Goal: Transaction & Acquisition: Purchase product/service

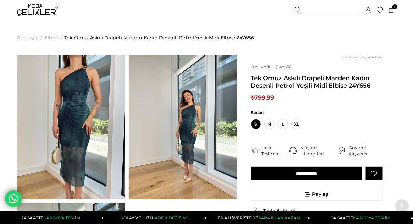
click at [90, 94] on img at bounding box center [71, 127] width 108 height 144
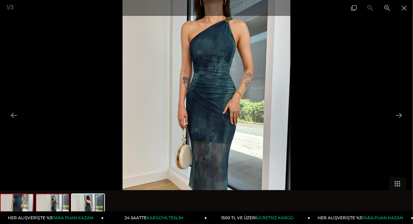
click at [55, 199] on img at bounding box center [52, 207] width 32 height 26
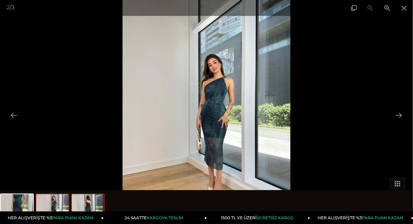
click at [94, 202] on img at bounding box center [88, 207] width 32 height 26
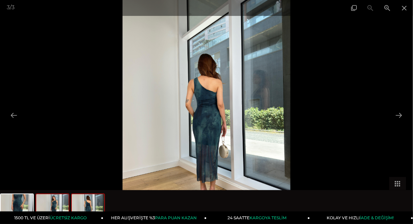
click at [61, 205] on img at bounding box center [52, 207] width 32 height 26
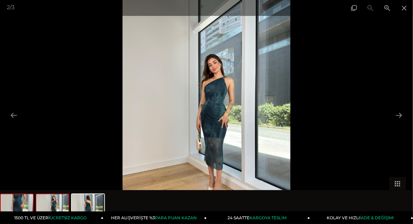
click at [13, 205] on img at bounding box center [17, 207] width 32 height 26
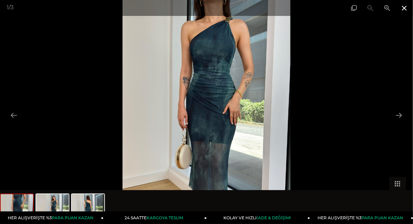
click at [407, 8] on span at bounding box center [404, 8] width 17 height 16
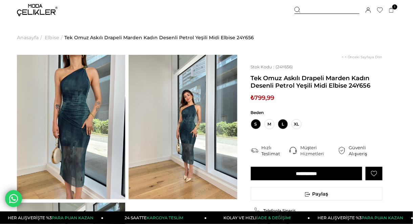
click at [284, 126] on span "L" at bounding box center [283, 124] width 10 height 10
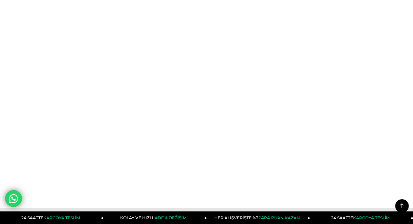
scroll to position [271, 0]
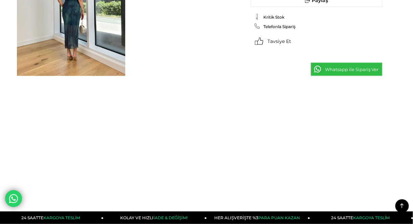
drag, startPoint x: 154, startPoint y: 112, endPoint x: 174, endPoint y: 114, distance: 19.7
drag, startPoint x: 319, startPoint y: 114, endPoint x: 314, endPoint y: 132, distance: 18.6
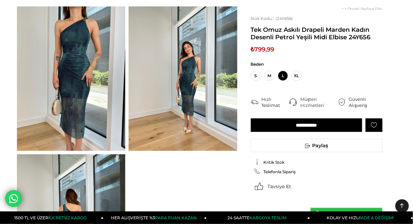
scroll to position [0, 0]
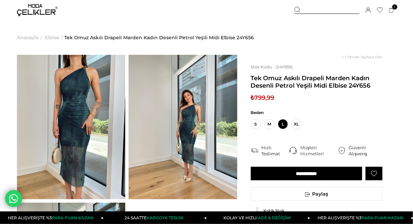
click at [172, 25] on span "Tek Omuz Askılı Drapeli Marden Kadın Desenli Petrol Yeşili Midi Elbise 24Y656" at bounding box center [159, 37] width 190 height 35
click at [282, 127] on span "L" at bounding box center [283, 124] width 10 height 10
click at [322, 178] on input "**********" at bounding box center [306, 174] width 111 height 14
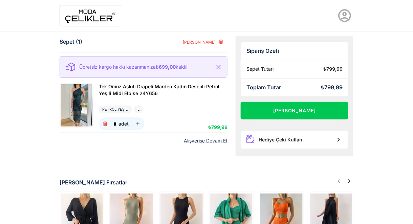
click at [84, 21] on img at bounding box center [91, 15] width 63 height 21
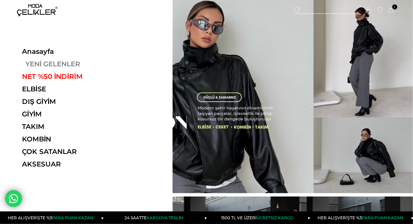
click at [41, 64] on link "YENİ GELENLER" at bounding box center [68, 64] width 93 height 8
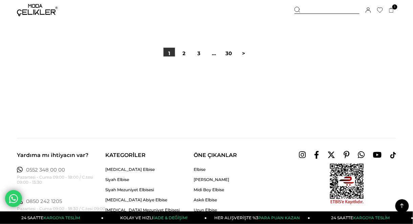
scroll to position [3560, 0]
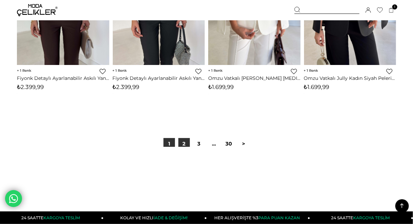
click at [187, 145] on link "2" at bounding box center [184, 144] width 12 height 12
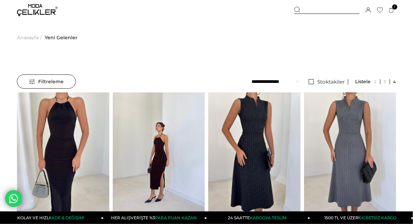
click at [55, 77] on span "Filtreleme" at bounding box center [46, 82] width 35 height 14
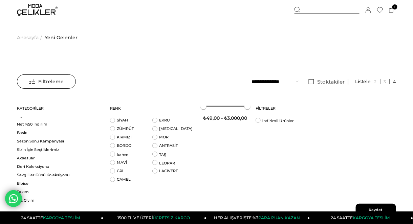
scroll to position [59, 0]
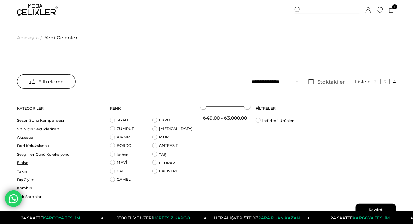
click at [25, 163] on link "Elbise" at bounding box center [59, 162] width 85 height 5
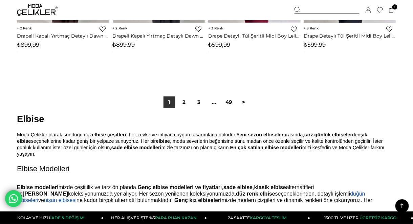
scroll to position [3608, 0]
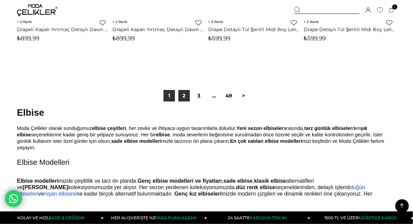
click at [188, 94] on link "2" at bounding box center [184, 96] width 12 height 12
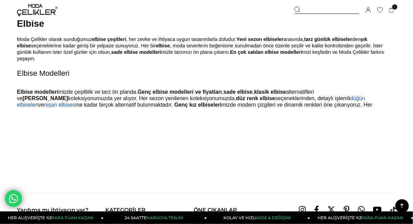
scroll to position [3609, 0]
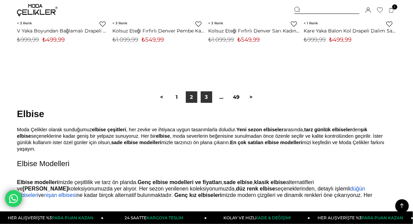
click at [206, 99] on link "3" at bounding box center [207, 97] width 12 height 12
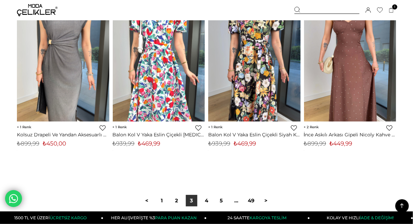
scroll to position [3519, 0]
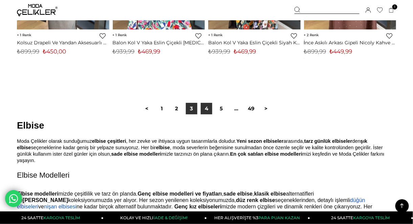
click at [209, 111] on link "4" at bounding box center [207, 109] width 12 height 12
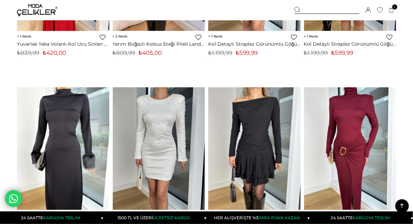
scroll to position [3609, 0]
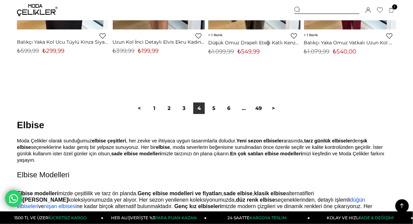
click at [214, 106] on link "5" at bounding box center [214, 109] width 12 height 12
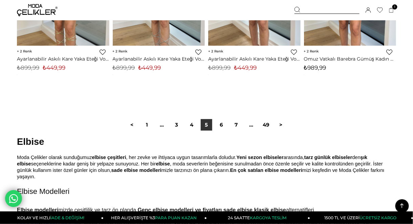
scroll to position [3609, 0]
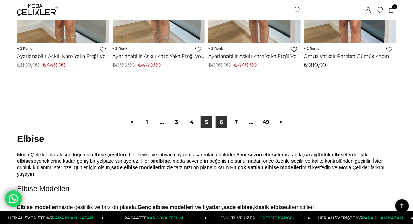
click at [220, 124] on link "6" at bounding box center [222, 122] width 12 height 12
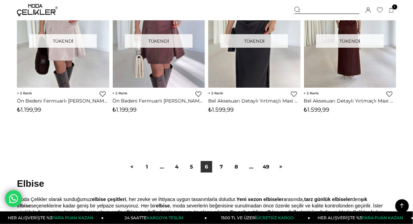
scroll to position [3339, 0]
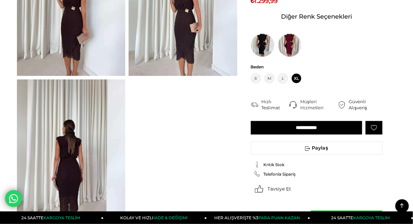
scroll to position [361, 0]
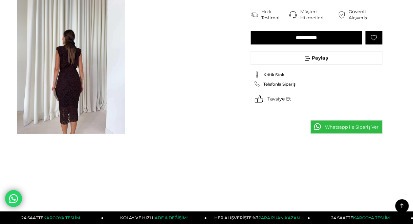
click at [79, 75] on img at bounding box center [71, 62] width 108 height 144
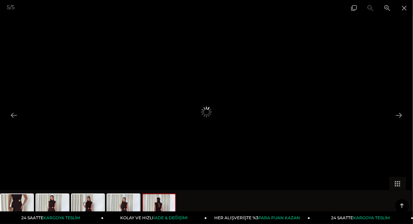
scroll to position [271, 0]
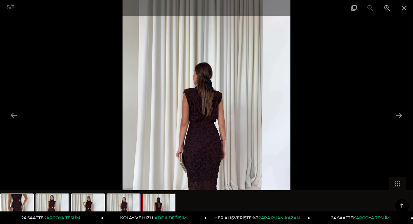
drag, startPoint x: 208, startPoint y: 125, endPoint x: 213, endPoint y: 126, distance: 4.4
click at [208, 125] on img at bounding box center [207, 112] width 168 height 224
click at [70, 208] on div at bounding box center [89, 207] width 178 height 34
click at [22, 200] on img at bounding box center [17, 207] width 32 height 26
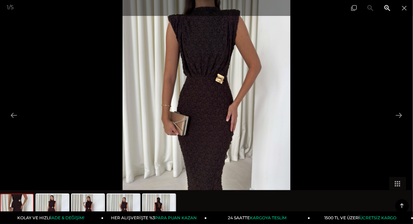
click at [389, 5] on span at bounding box center [387, 8] width 17 height 16
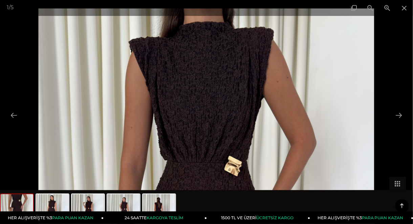
drag, startPoint x: 242, startPoint y: 57, endPoint x: 264, endPoint y: 178, distance: 122.4
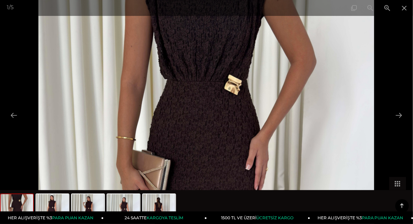
drag, startPoint x: 262, startPoint y: 165, endPoint x: 242, endPoint y: 8, distance: 158.3
click at [242, 8] on div "1 / 5" at bounding box center [206, 112] width 413 height 224
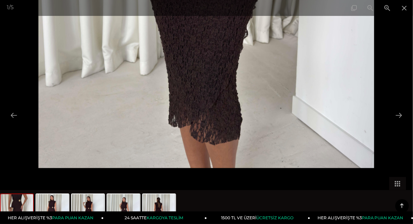
drag, startPoint x: 293, startPoint y: 134, endPoint x: 259, endPoint y: 11, distance: 127.8
click at [259, 11] on div "1 / 5" at bounding box center [206, 112] width 413 height 224
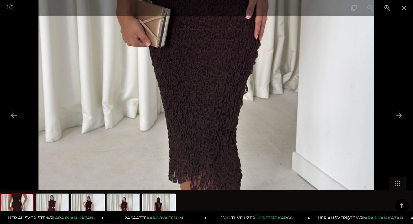
drag, startPoint x: 261, startPoint y: 36, endPoint x: 263, endPoint y: 59, distance: 23.8
click at [263, 59] on img at bounding box center [206, 0] width 336 height 448
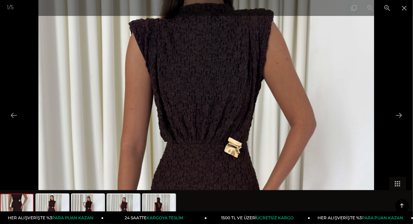
drag, startPoint x: 261, startPoint y: 44, endPoint x: 291, endPoint y: 231, distance: 190.2
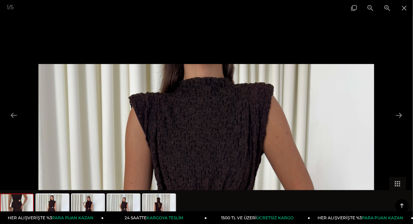
drag, startPoint x: 303, startPoint y: 179, endPoint x: 312, endPoint y: 221, distance: 42.9
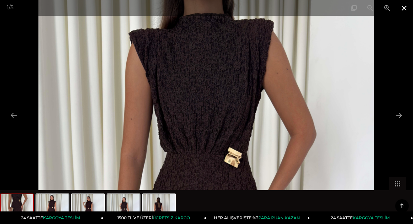
click at [406, 5] on span at bounding box center [404, 8] width 17 height 16
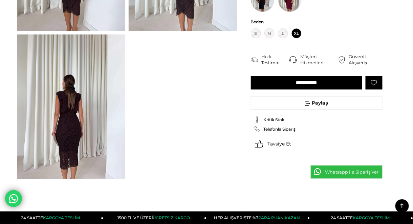
scroll to position [0, 0]
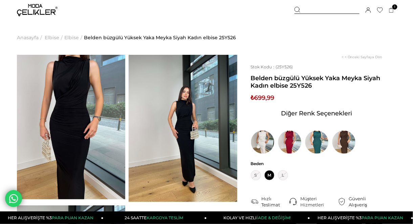
click at [78, 81] on img at bounding box center [71, 127] width 108 height 144
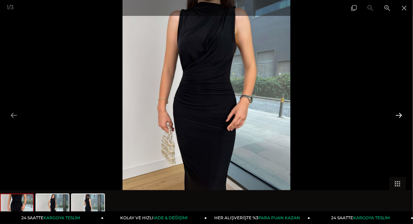
click at [398, 115] on button at bounding box center [399, 115] width 14 height 13
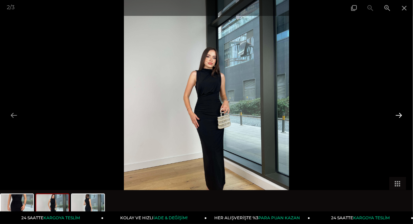
click at [398, 115] on button at bounding box center [399, 115] width 14 height 13
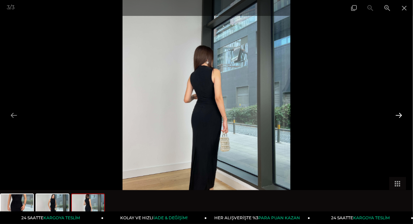
click at [398, 115] on button at bounding box center [399, 115] width 14 height 13
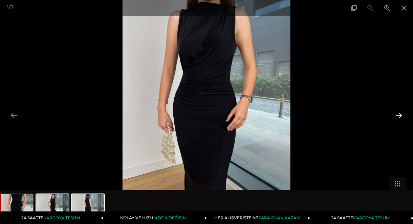
click at [398, 115] on button at bounding box center [399, 115] width 14 height 13
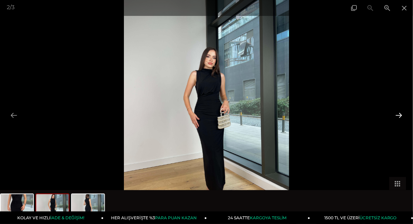
click at [398, 115] on button at bounding box center [399, 115] width 14 height 13
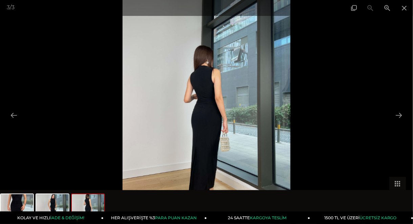
click at [205, 87] on img at bounding box center [207, 112] width 168 height 224
click at [400, 115] on button at bounding box center [399, 115] width 14 height 13
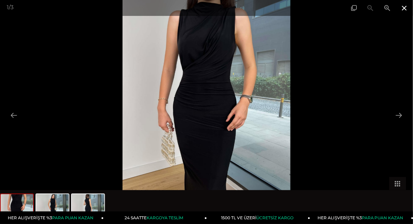
click at [401, 8] on span at bounding box center [404, 8] width 17 height 16
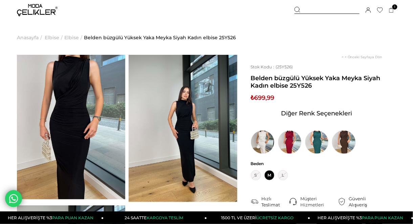
click at [348, 142] on img at bounding box center [344, 142] width 24 height 24
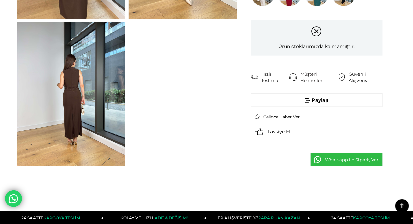
scroll to position [90, 0]
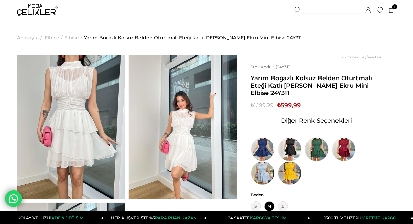
click at [308, 150] on img at bounding box center [317, 150] width 24 height 24
click at [319, 149] on img at bounding box center [317, 150] width 24 height 24
